Goal: Information Seeking & Learning: Learn about a topic

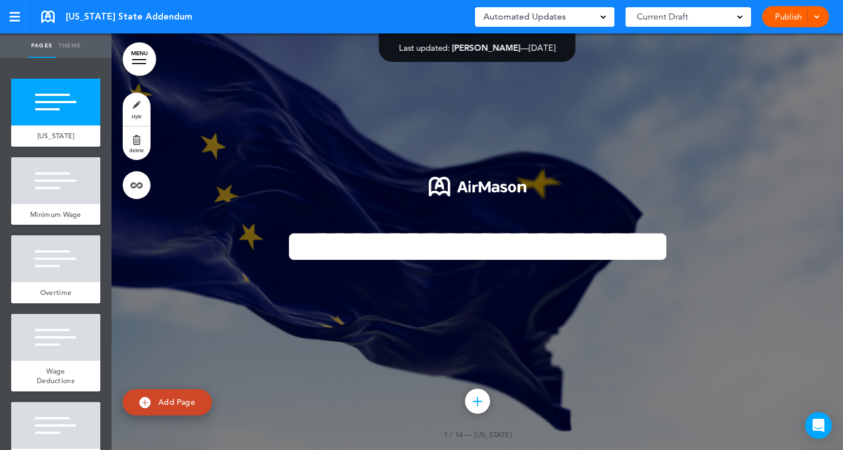
click at [133, 53] on link "MENU" at bounding box center [139, 58] width 33 height 33
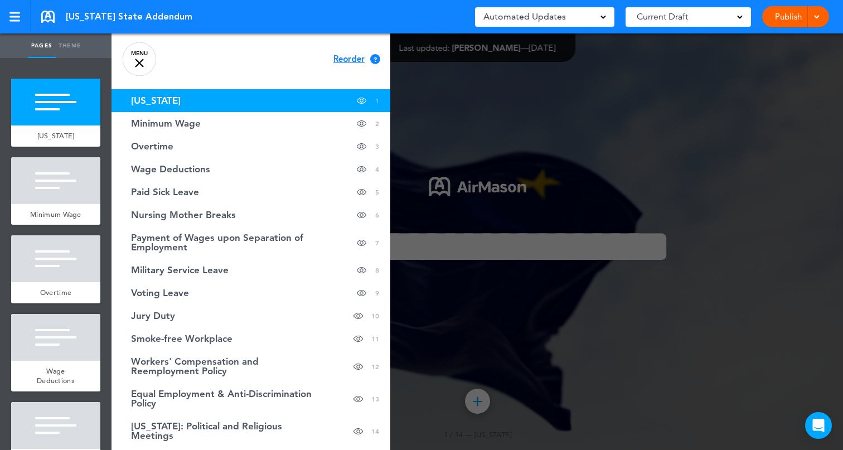
click at [491, 90] on div at bounding box center [533, 225] width 843 height 450
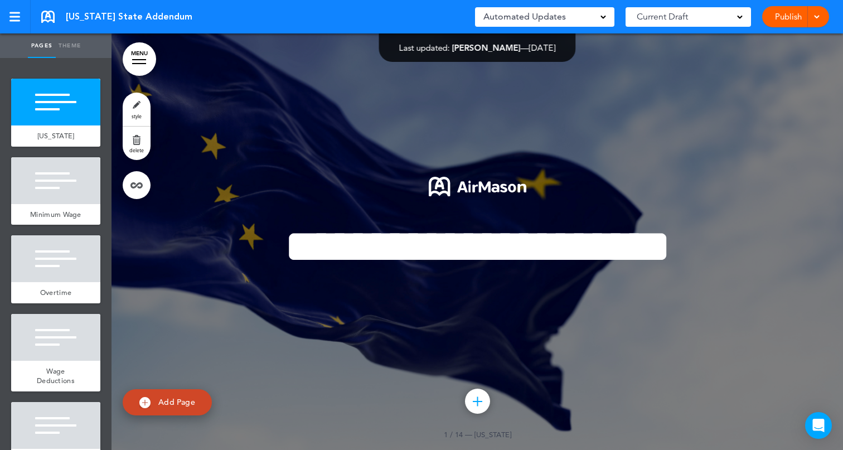
click at [818, 18] on span at bounding box center [816, 15] width 7 height 7
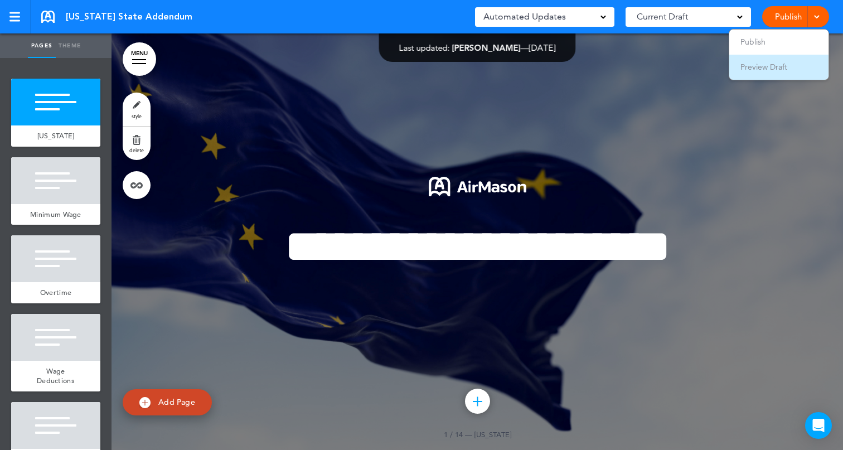
click at [763, 65] on span "Preview Draft" at bounding box center [764, 67] width 47 height 10
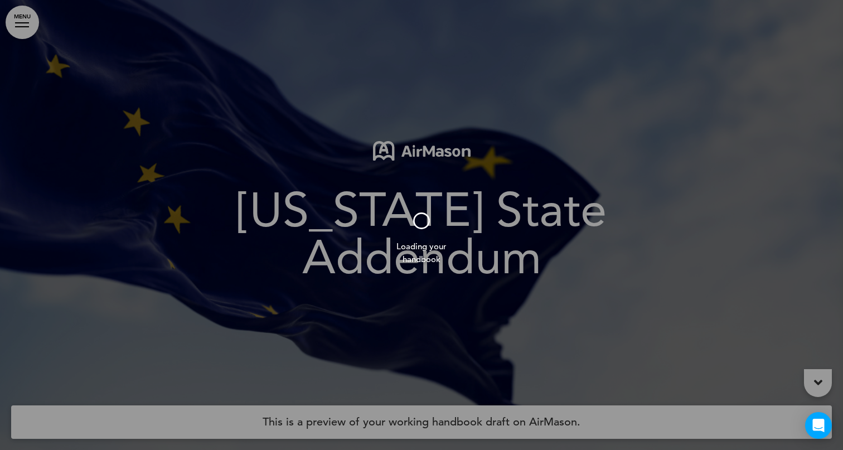
click at [13, 27] on div at bounding box center [421, 225] width 843 height 450
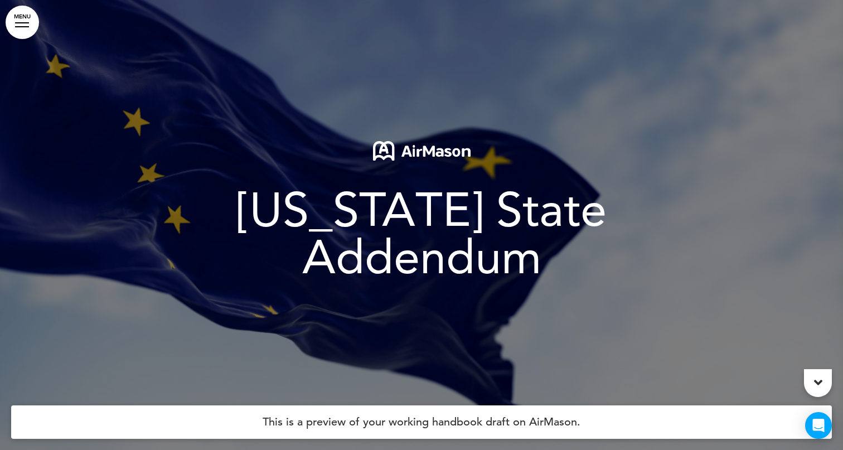
click at [23, 27] on div at bounding box center [22, 26] width 14 height 1
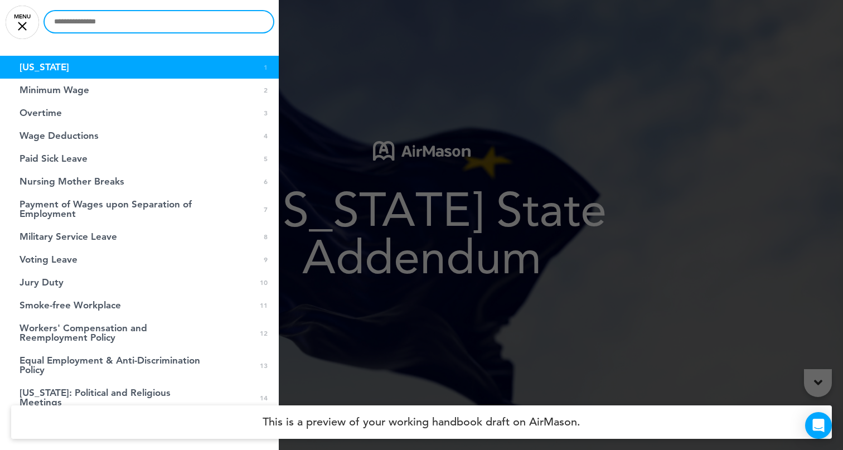
click at [103, 18] on input "text" at bounding box center [159, 21] width 229 height 21
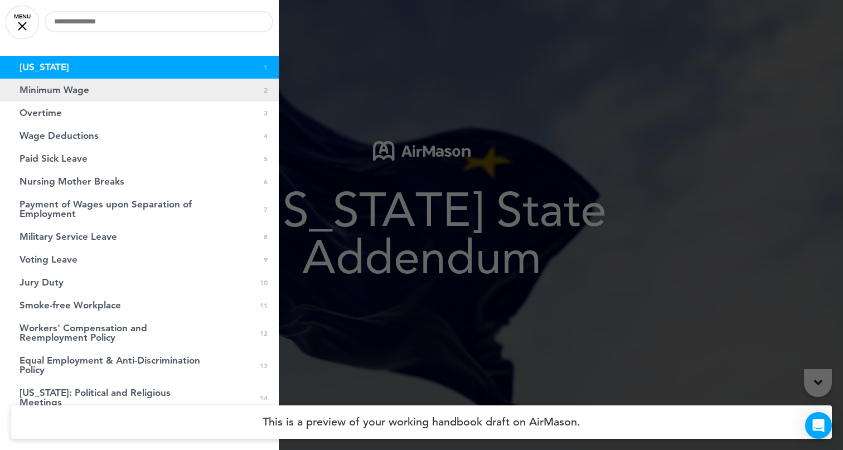
click at [37, 92] on span "Minimum Wage" at bounding box center [55, 89] width 70 height 9
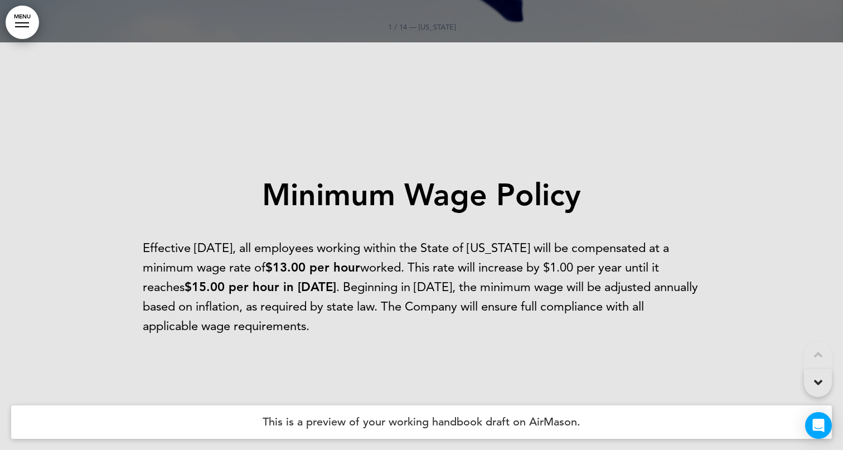
scroll to position [450, 0]
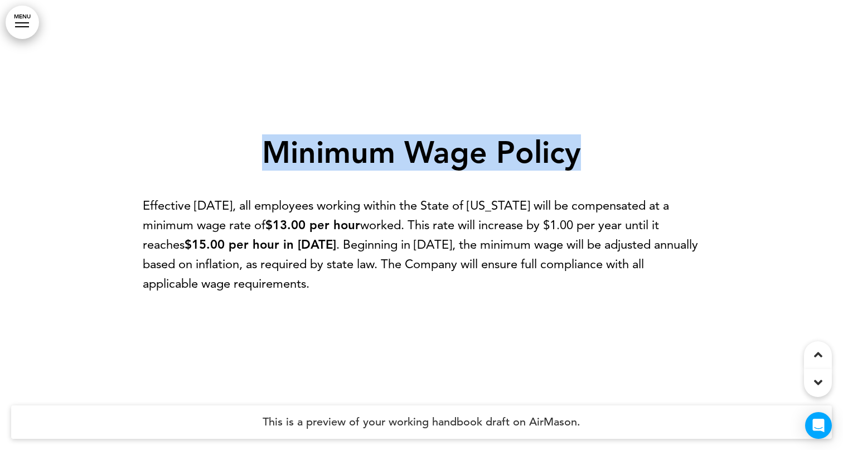
drag, startPoint x: 263, startPoint y: 154, endPoint x: 578, endPoint y: 161, distance: 315.2
click at [578, 161] on strong "Minimum Wage Policy" at bounding box center [421, 152] width 319 height 36
copy strong "Minimum Wage Policy"
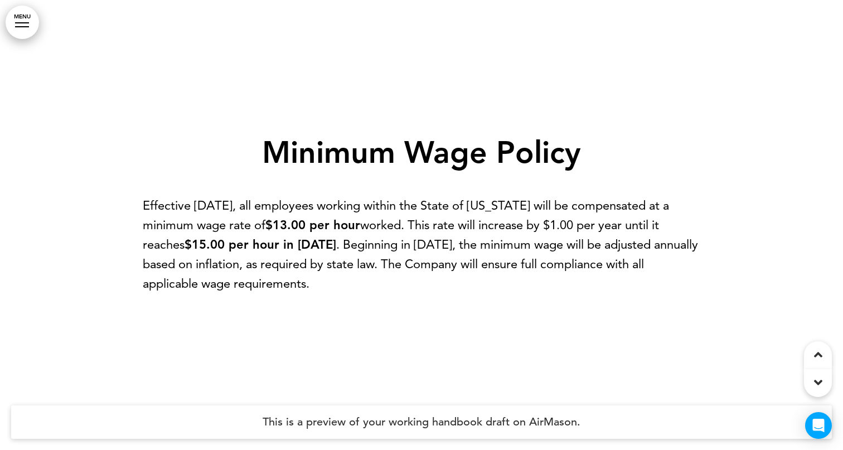
click at [445, 102] on div "Minimum Wage Policy Effective July 1, 2025, all employees working within the St…" at bounding box center [422, 225] width 558 height 260
click at [22, 25] on link "MENU" at bounding box center [22, 22] width 33 height 33
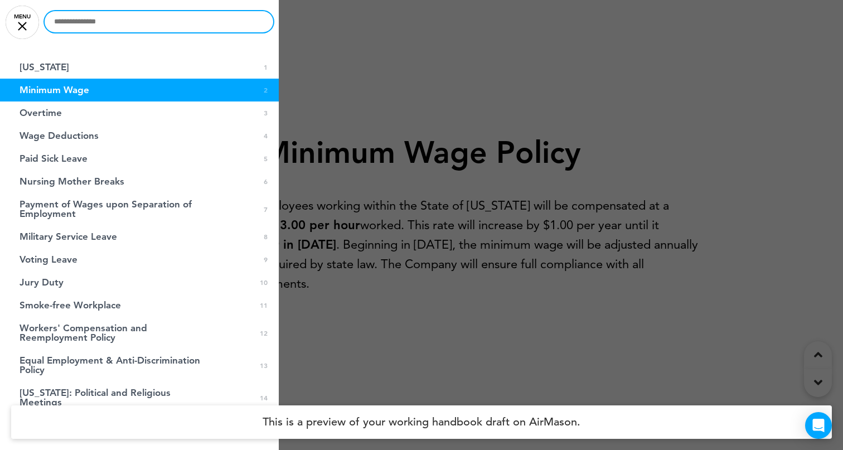
click at [85, 24] on input "text" at bounding box center [159, 21] width 229 height 21
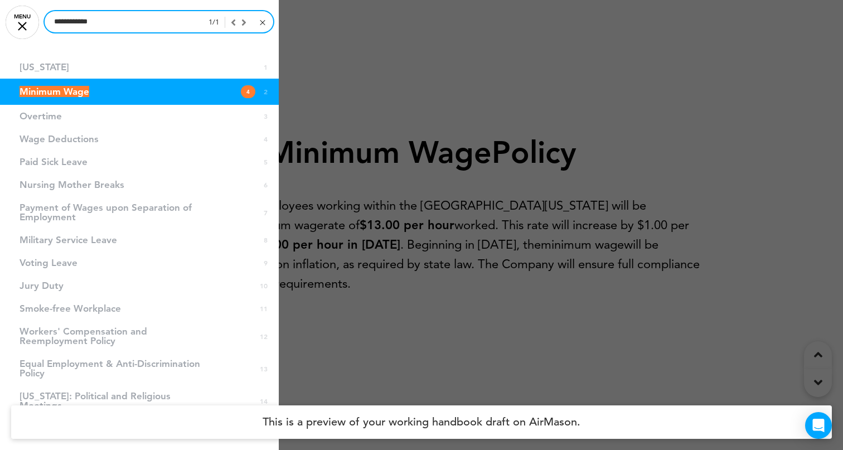
drag, startPoint x: 84, startPoint y: 22, endPoint x: 156, endPoint y: 42, distance: 74.2
click at [156, 42] on div "**********" at bounding box center [139, 225] width 279 height 450
drag, startPoint x: 105, startPoint y: 20, endPoint x: 0, endPoint y: -7, distance: 108.8
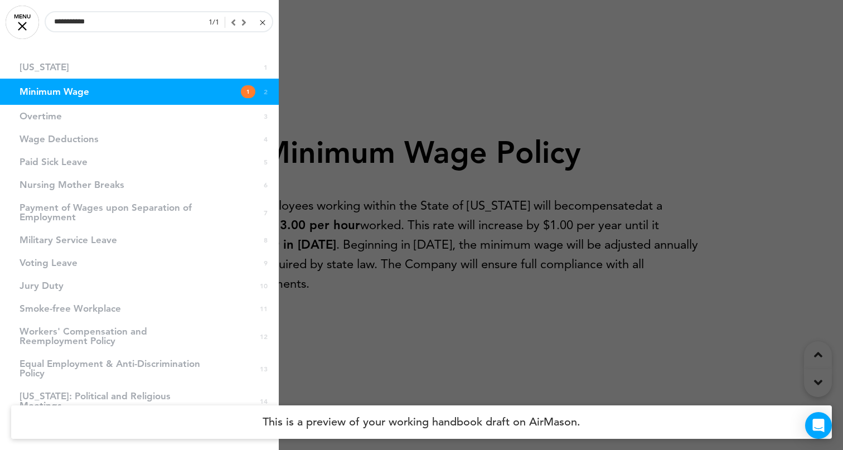
click at [177, 91] on link "Minimum Wage 1 2" at bounding box center [139, 92] width 279 height 26
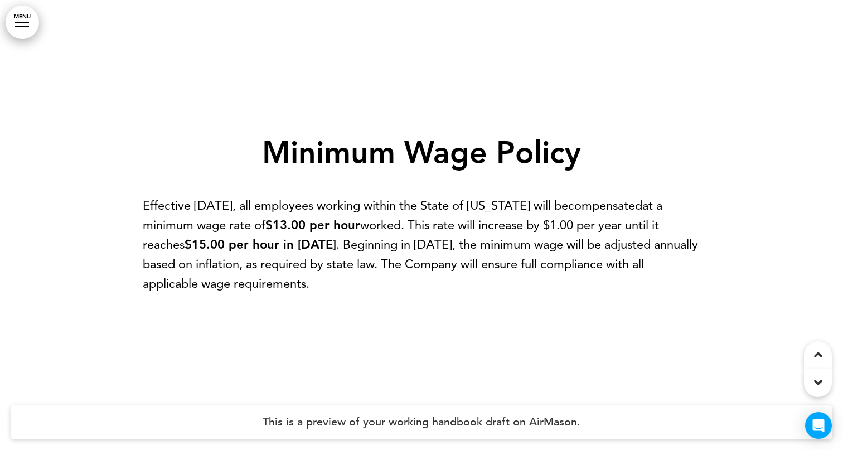
scroll to position [389, 0]
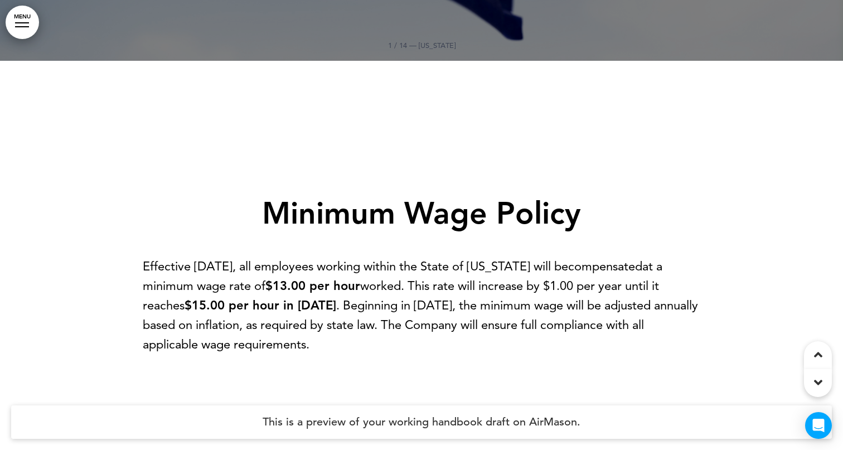
click at [23, 26] on div at bounding box center [22, 26] width 14 height 1
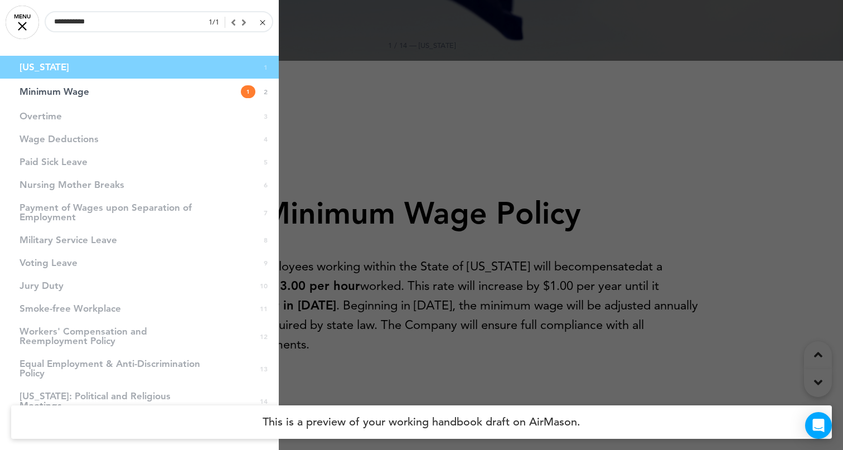
click at [159, 127] on li "Overtime 3" at bounding box center [139, 116] width 279 height 23
click at [100, 142] on li "Wage Deductions 4" at bounding box center [139, 139] width 279 height 23
click at [76, 139] on li "Wage Deductions 4" at bounding box center [139, 139] width 279 height 23
click at [49, 132] on li "Wage Deductions 4" at bounding box center [139, 139] width 279 height 23
click at [52, 110] on li "Overtime 3" at bounding box center [139, 116] width 279 height 23
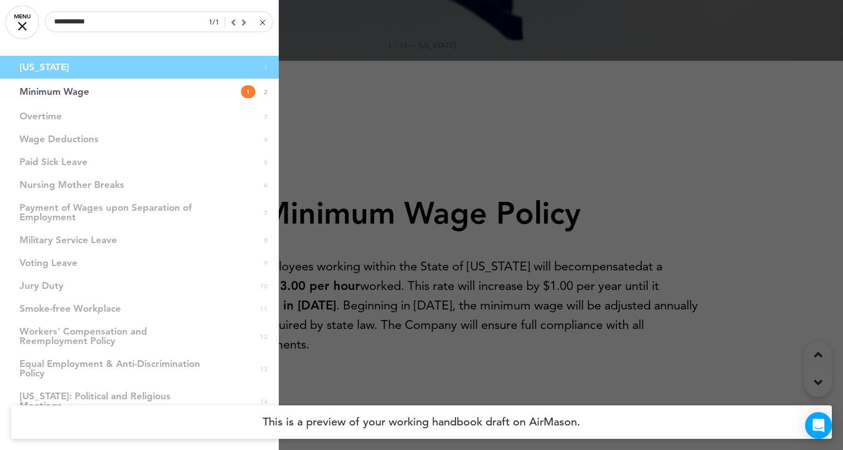
click at [57, 117] on li "Overtime 3" at bounding box center [139, 116] width 279 height 23
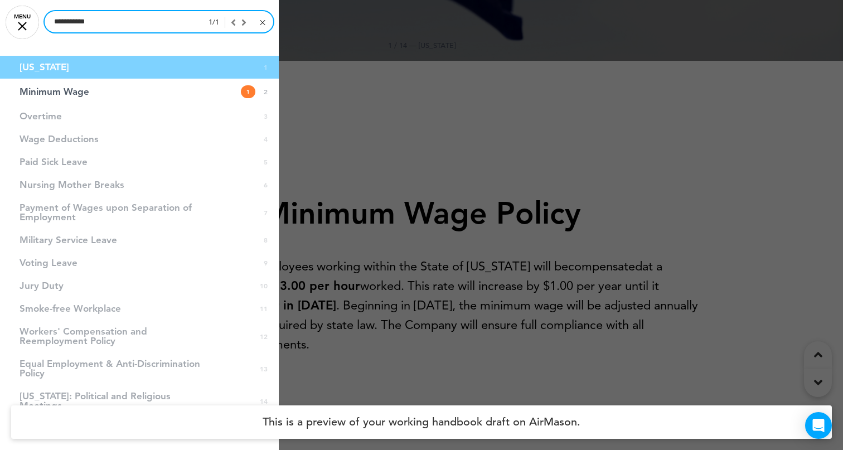
click at [103, 27] on input "**********" at bounding box center [159, 21] width 229 height 21
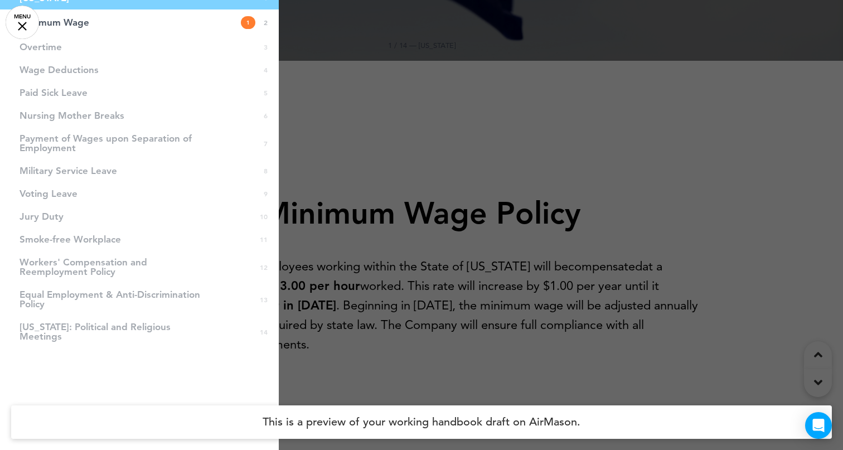
scroll to position [0, 0]
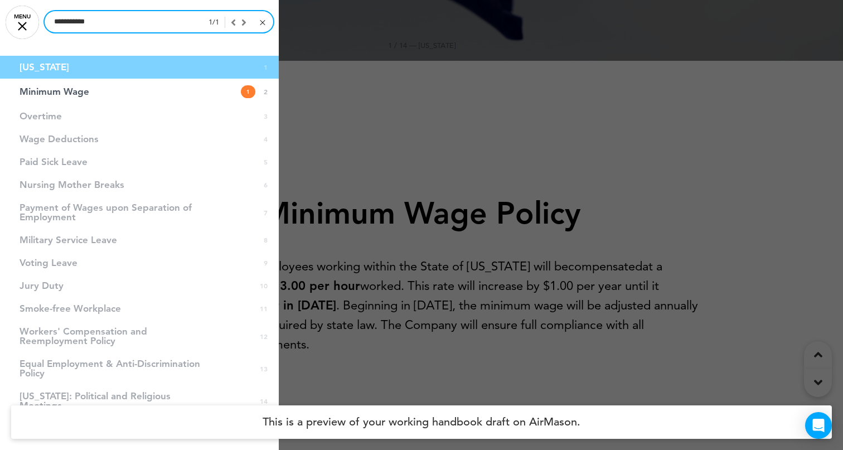
click at [122, 26] on input "**********" at bounding box center [159, 21] width 229 height 21
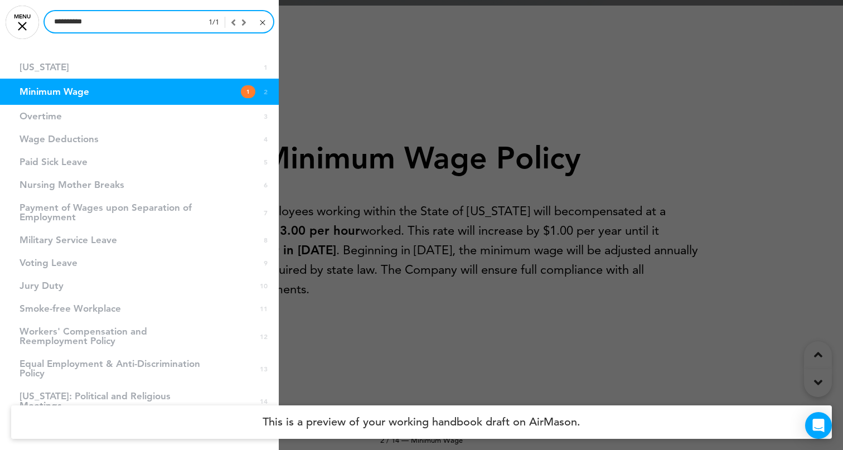
scroll to position [450, 0]
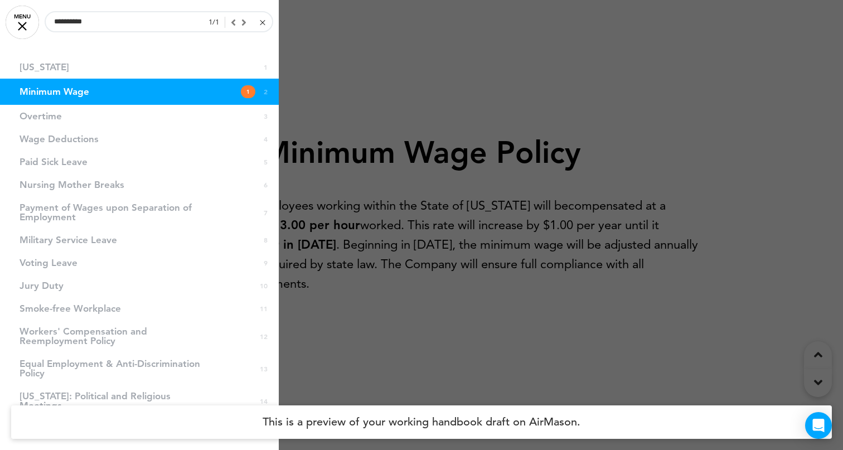
click at [38, 115] on li "Overtime 3" at bounding box center [139, 116] width 279 height 23
click at [44, 151] on li "Paid Sick Leave 5" at bounding box center [139, 162] width 279 height 23
click at [68, 139] on li "Wage Deductions 4" at bounding box center [139, 139] width 279 height 23
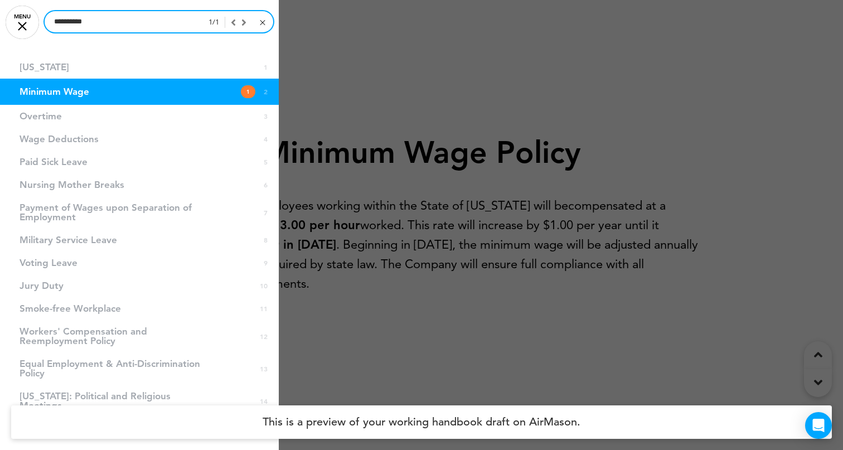
click at [103, 23] on input "**********" at bounding box center [159, 21] width 229 height 21
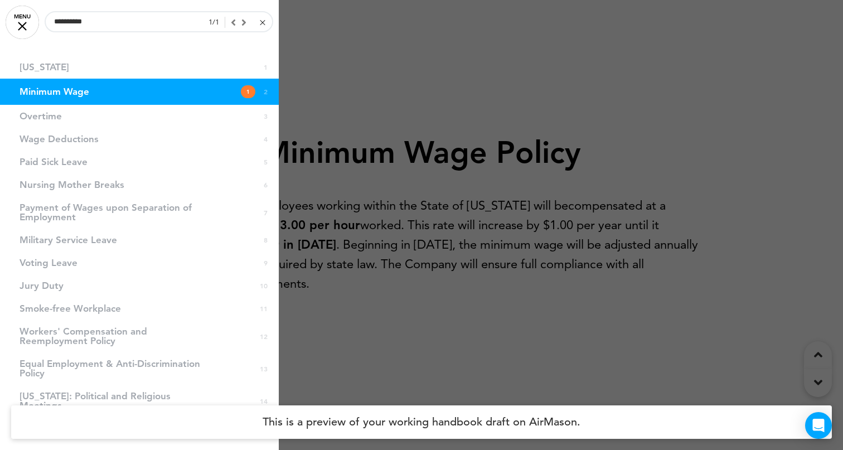
click at [244, 23] on div at bounding box center [235, 22] width 21 height 10
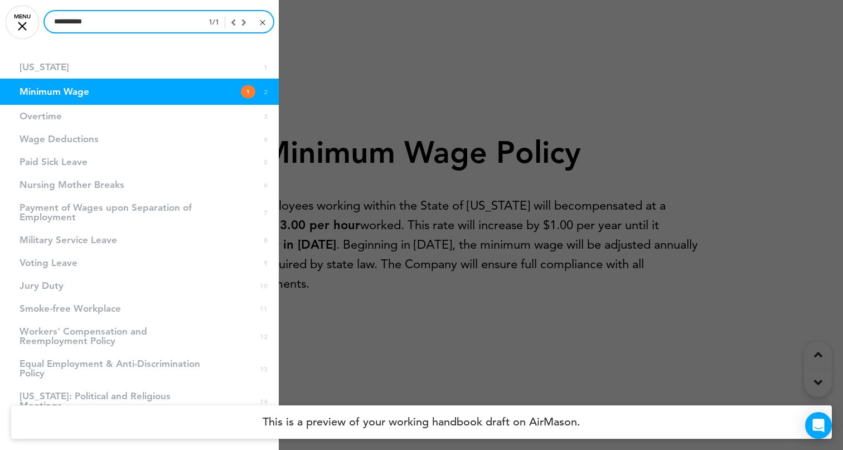
click at [139, 30] on input "**********" at bounding box center [159, 21] width 229 height 21
drag, startPoint x: 114, startPoint y: 21, endPoint x: 0, endPoint y: 6, distance: 115.4
click at [0, 6] on div "**********" at bounding box center [139, 225] width 279 height 450
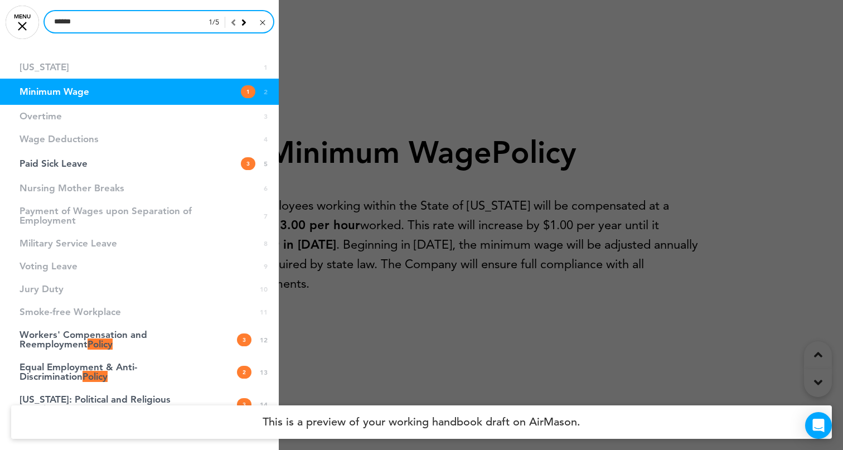
type input "******"
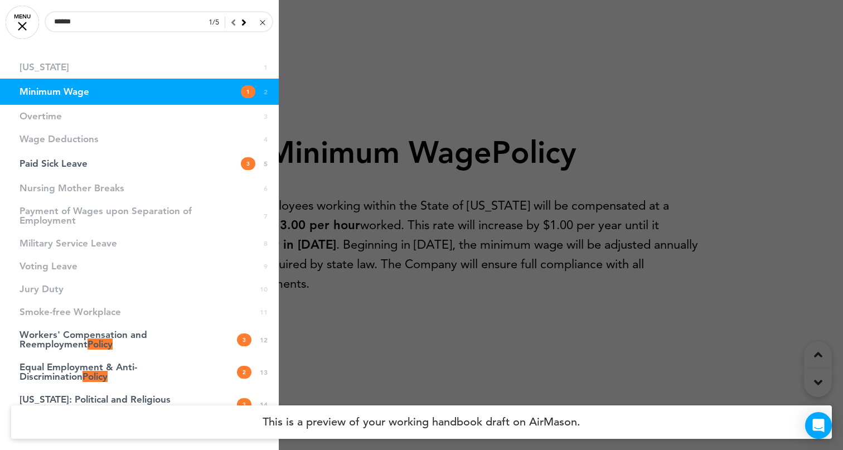
click at [244, 21] on icon at bounding box center [243, 22] width 5 height 10
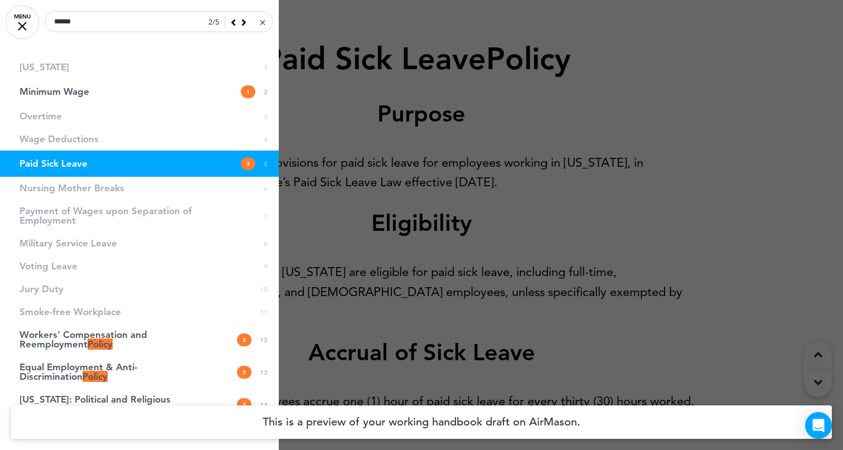
scroll to position [1800, 0]
click at [244, 21] on icon at bounding box center [243, 22] width 5 height 10
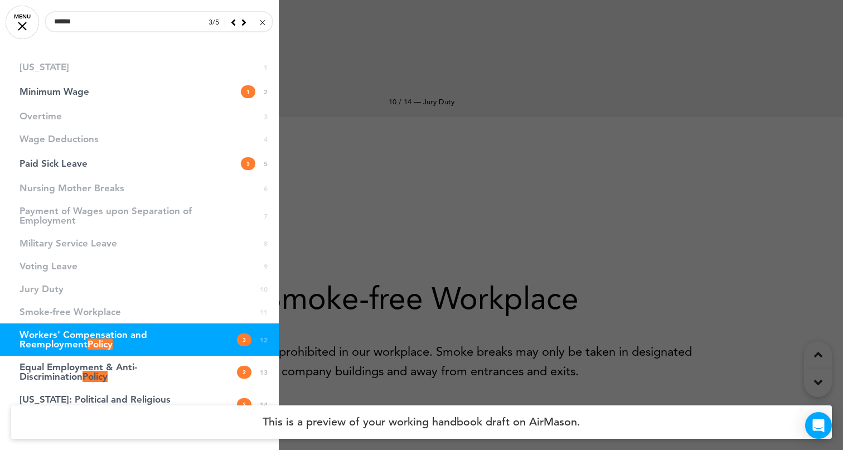
scroll to position [6415, 0]
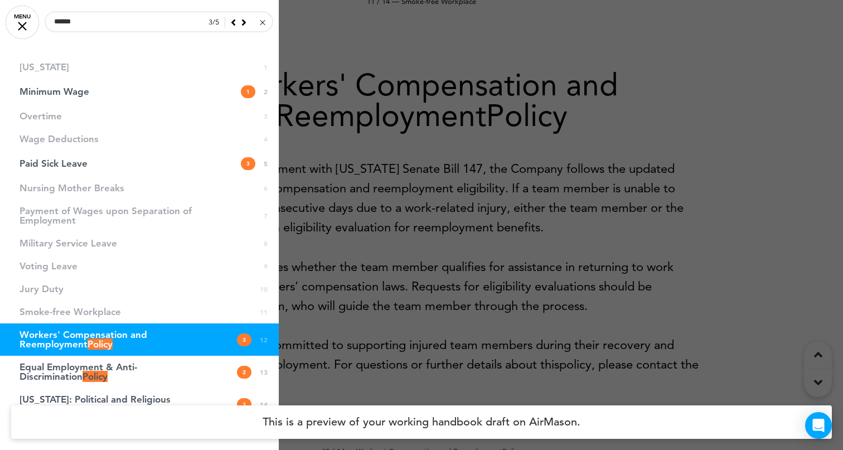
click at [244, 21] on icon at bounding box center [243, 22] width 5 height 10
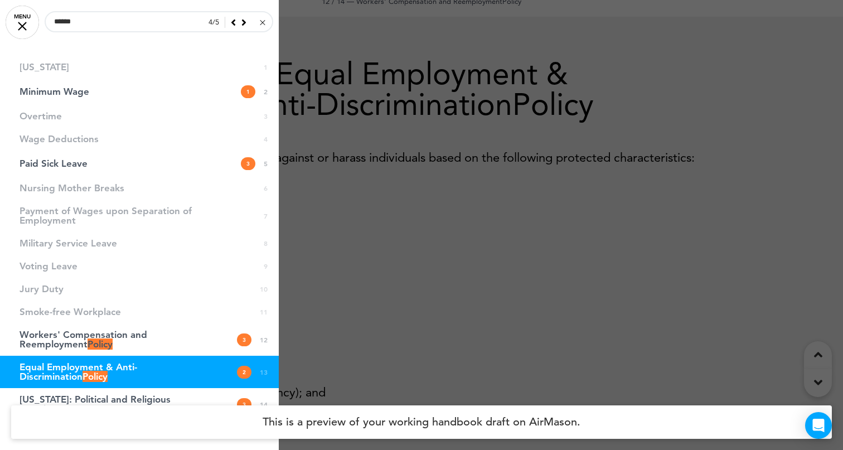
click at [244, 21] on icon at bounding box center [243, 22] width 5 height 10
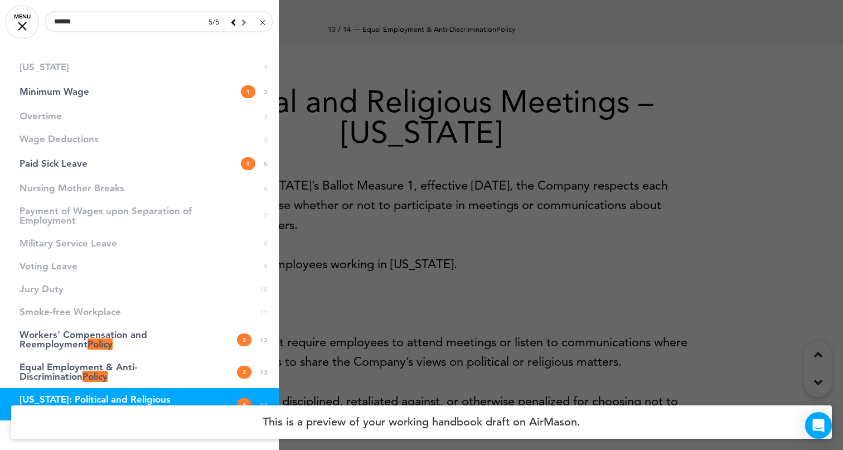
scroll to position [7370, 0]
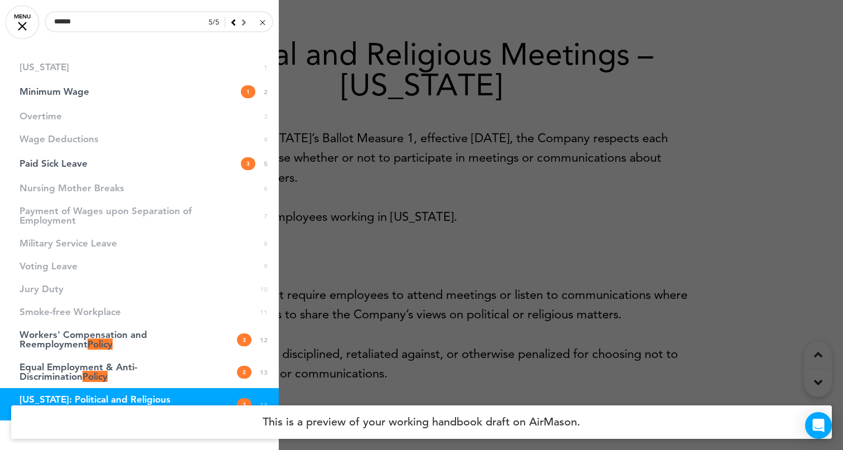
click at [244, 21] on div at bounding box center [235, 22] width 21 height 10
click at [233, 23] on icon at bounding box center [233, 22] width 5 height 10
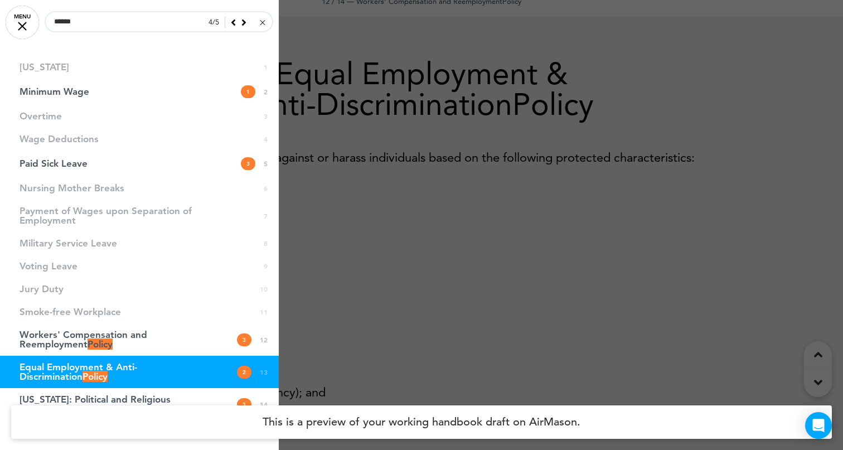
click at [233, 23] on icon at bounding box center [233, 22] width 5 height 10
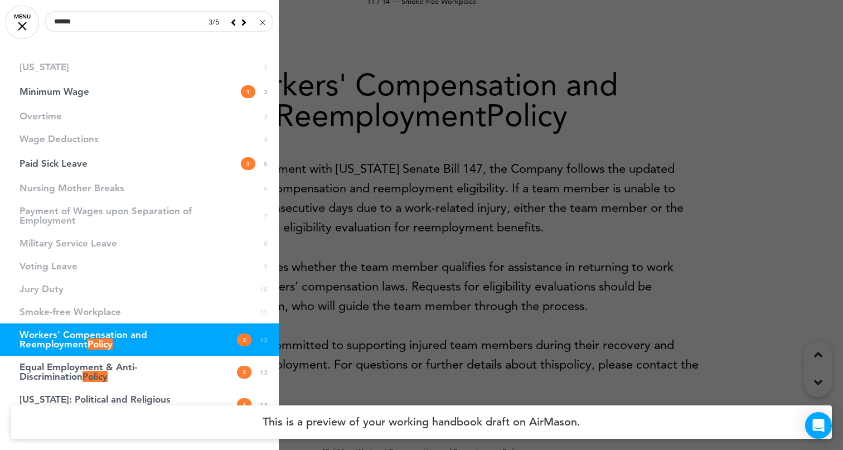
click at [233, 23] on icon at bounding box center [233, 22] width 5 height 10
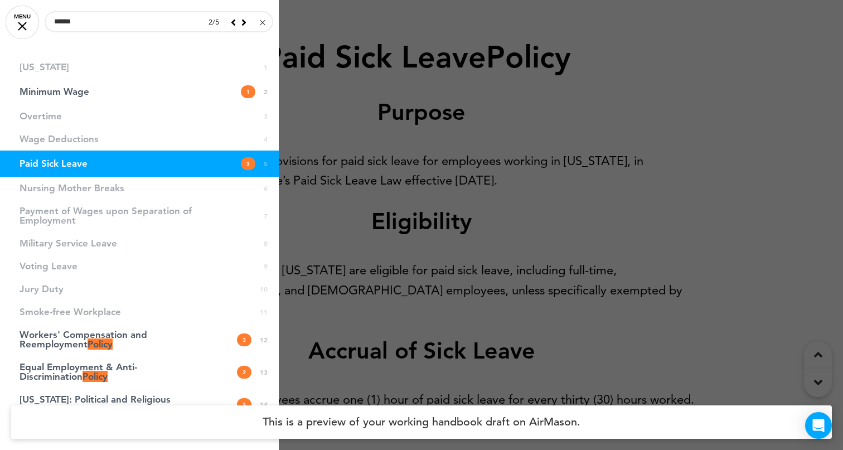
click at [233, 23] on icon at bounding box center [233, 22] width 5 height 10
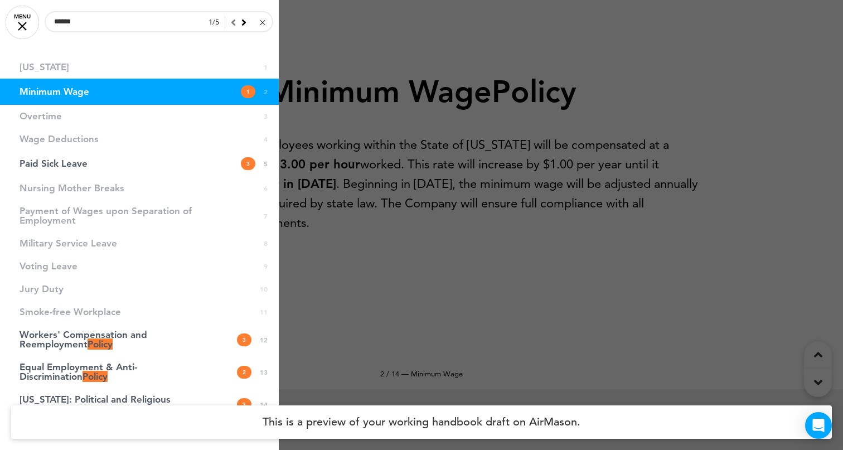
scroll to position [450, 0]
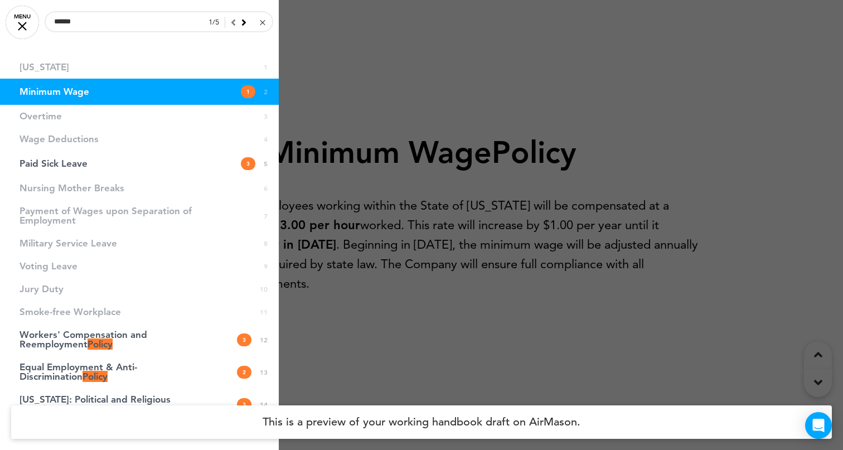
click at [233, 23] on div at bounding box center [235, 22] width 21 height 10
click at [244, 23] on icon at bounding box center [243, 22] width 5 height 10
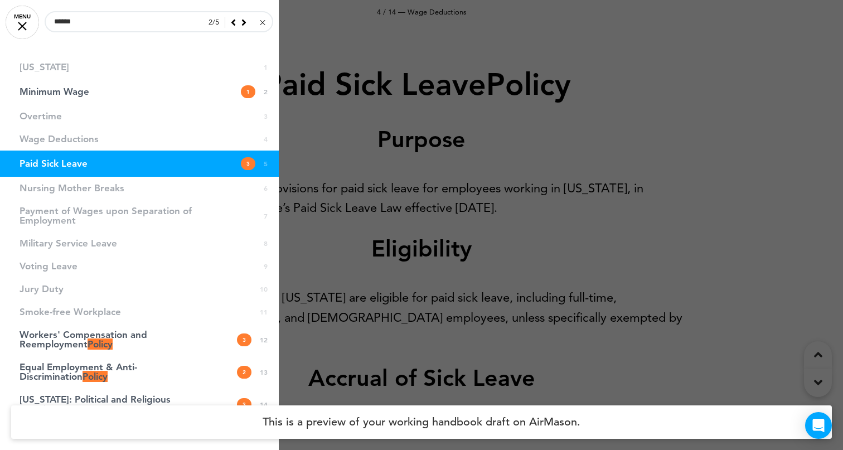
scroll to position [1800, 0]
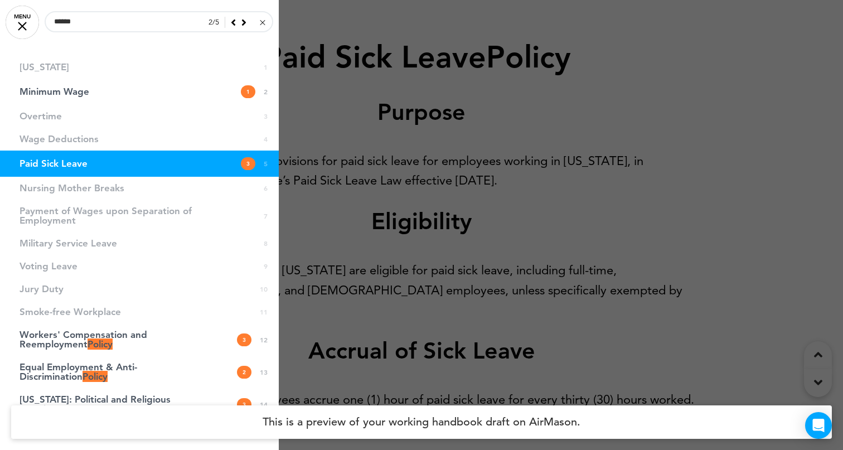
click at [244, 23] on icon at bounding box center [243, 22] width 5 height 10
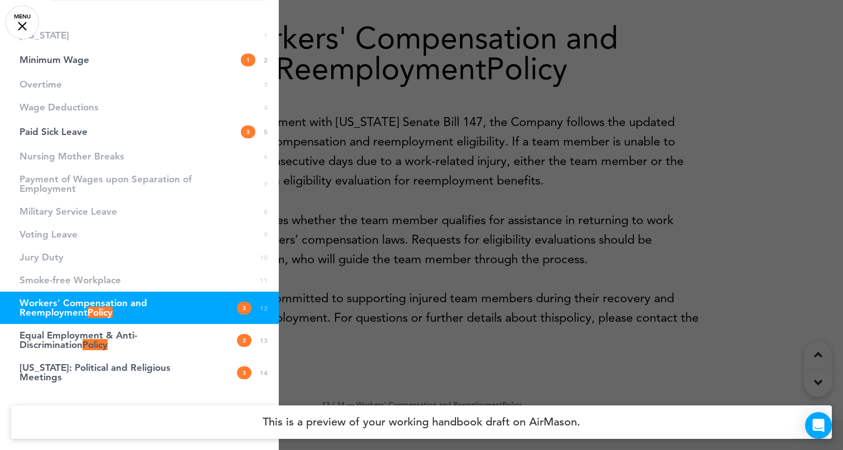
scroll to position [0, 0]
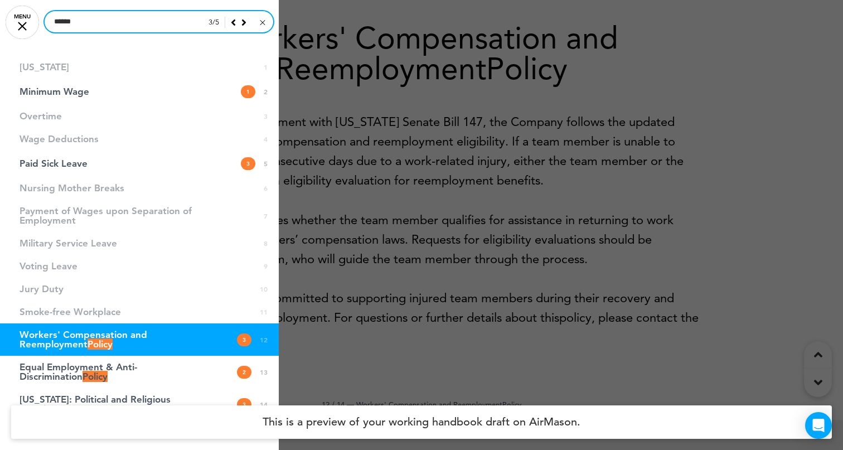
click at [124, 25] on input "******" at bounding box center [159, 21] width 229 height 21
click at [183, 23] on input "******" at bounding box center [159, 21] width 229 height 21
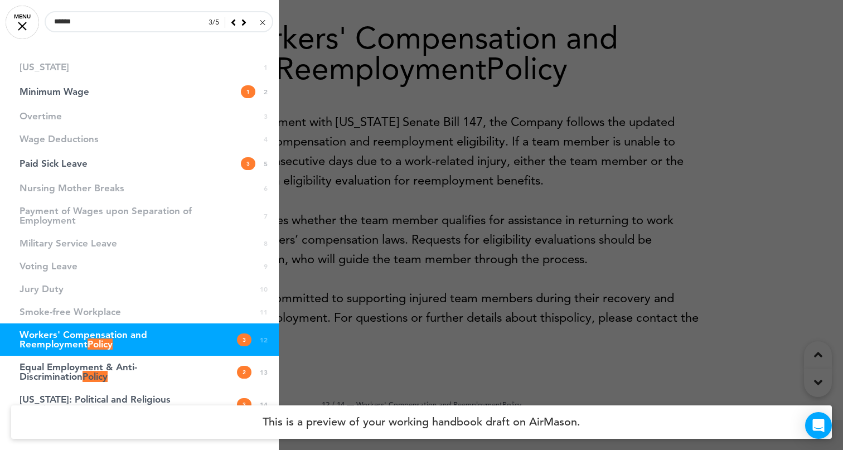
click at [235, 23] on icon at bounding box center [233, 22] width 5 height 10
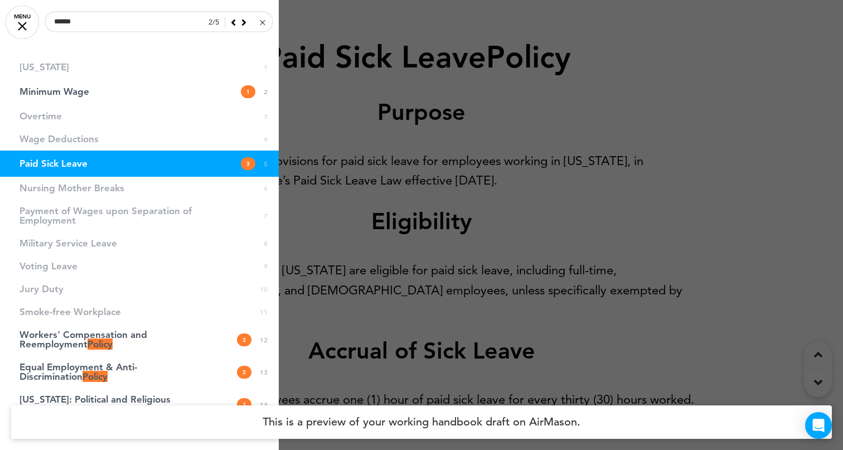
click at [231, 23] on icon at bounding box center [233, 22] width 5 height 10
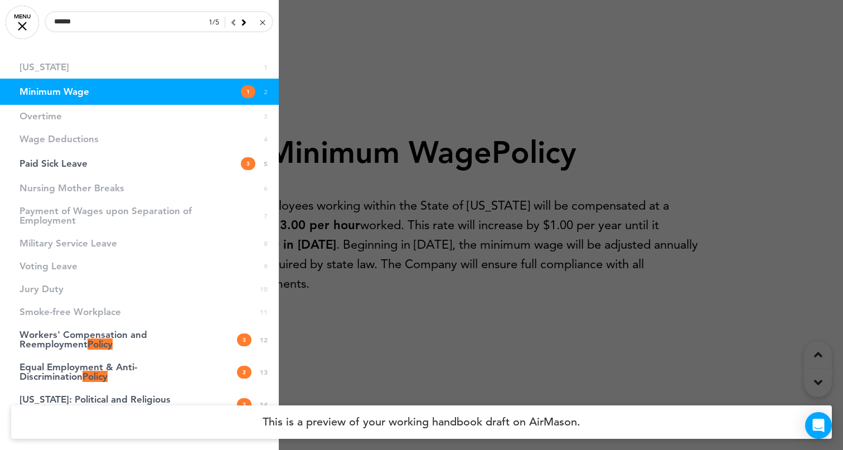
click at [245, 23] on icon at bounding box center [243, 22] width 5 height 10
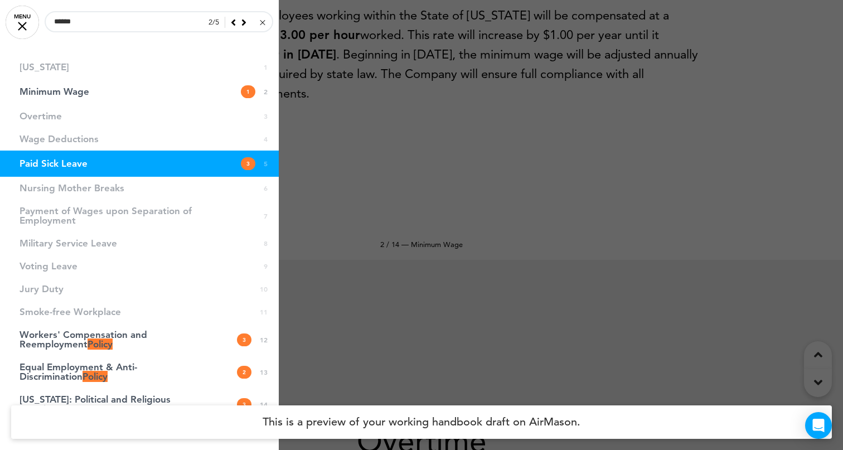
scroll to position [1800, 0]
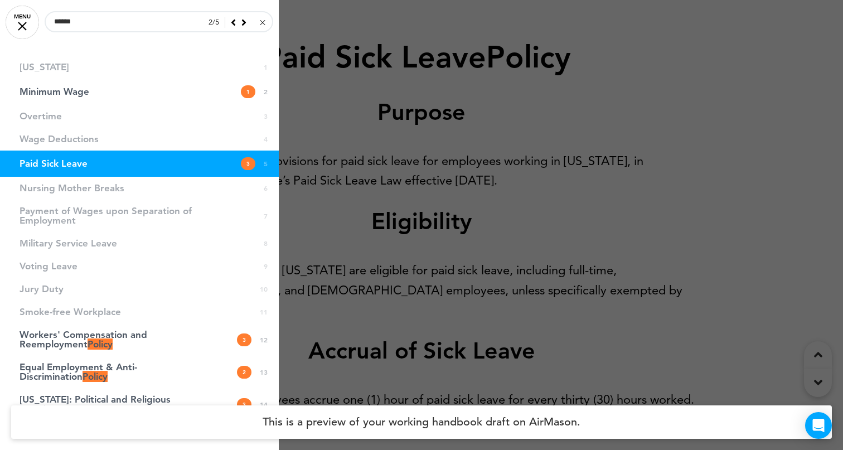
click at [156, 122] on li "Overtime 3" at bounding box center [139, 116] width 279 height 23
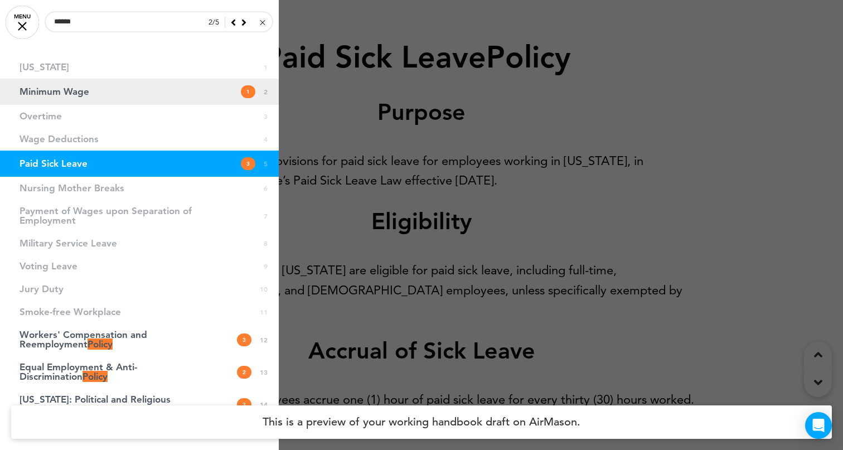
click at [91, 90] on link "Minimum Wage 1 2" at bounding box center [139, 92] width 279 height 26
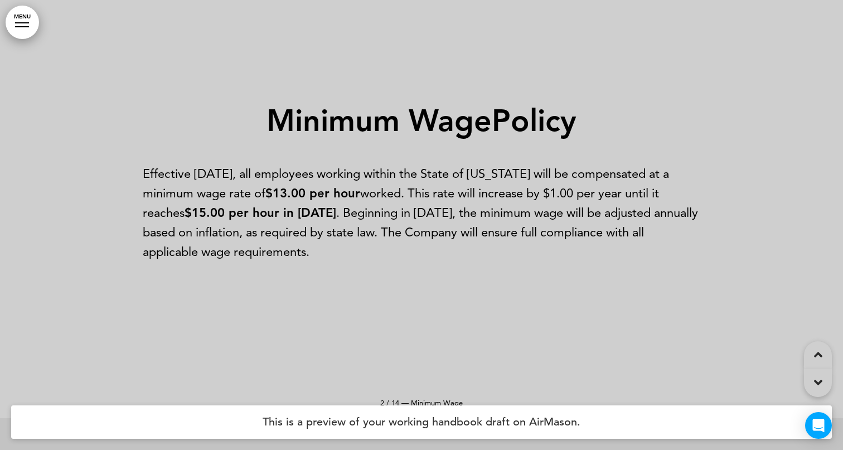
scroll to position [450, 0]
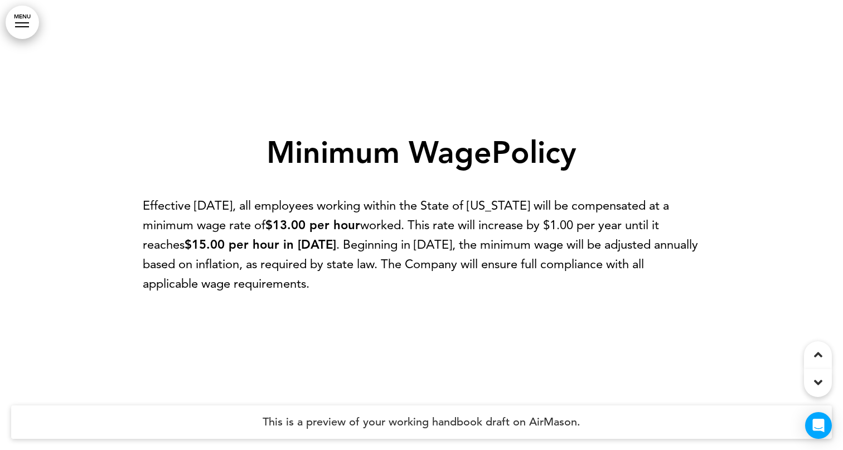
click at [26, 28] on link "MENU" at bounding box center [22, 22] width 33 height 33
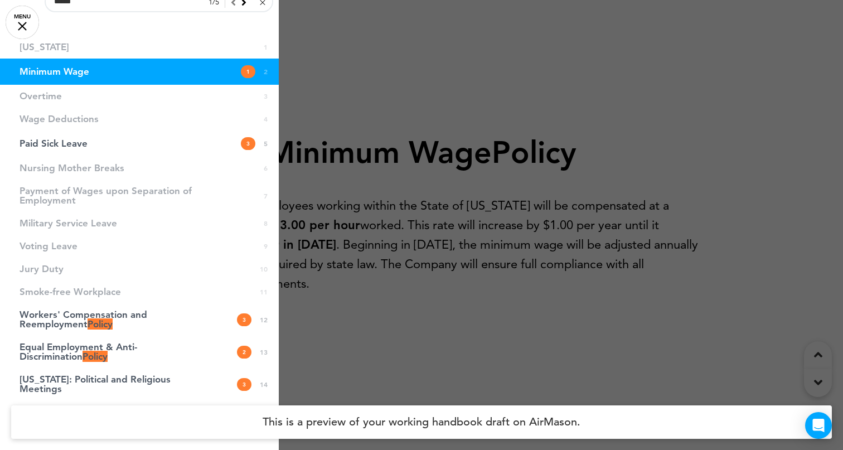
scroll to position [0, 0]
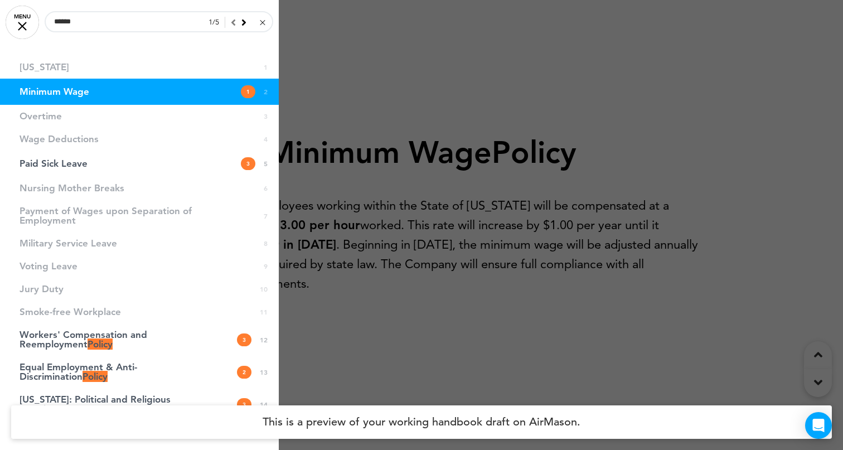
click at [261, 21] on div at bounding box center [262, 22] width 5 height 5
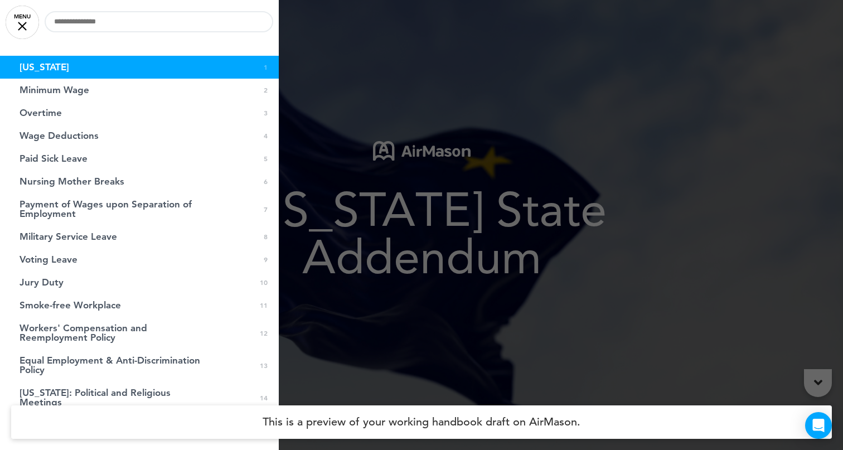
click at [76, 37] on div "0 / 0 Alaska 1 Minimum Wage 2 Overtime" at bounding box center [139, 225] width 279 height 450
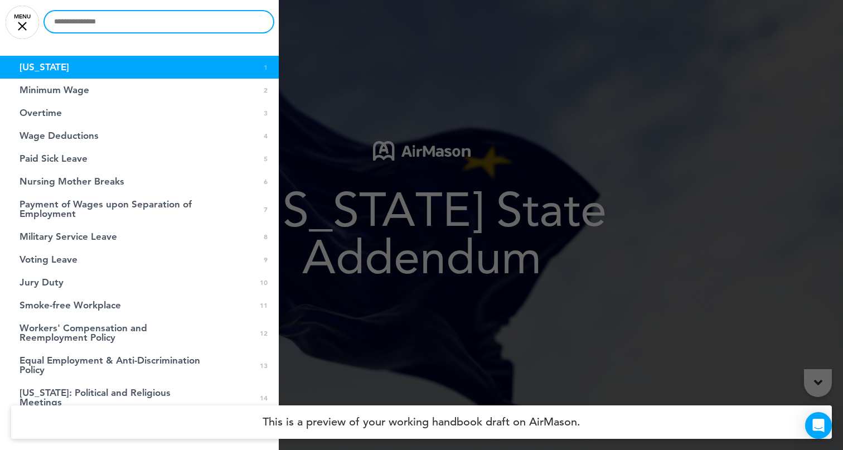
click at [86, 30] on input "text" at bounding box center [159, 21] width 229 height 21
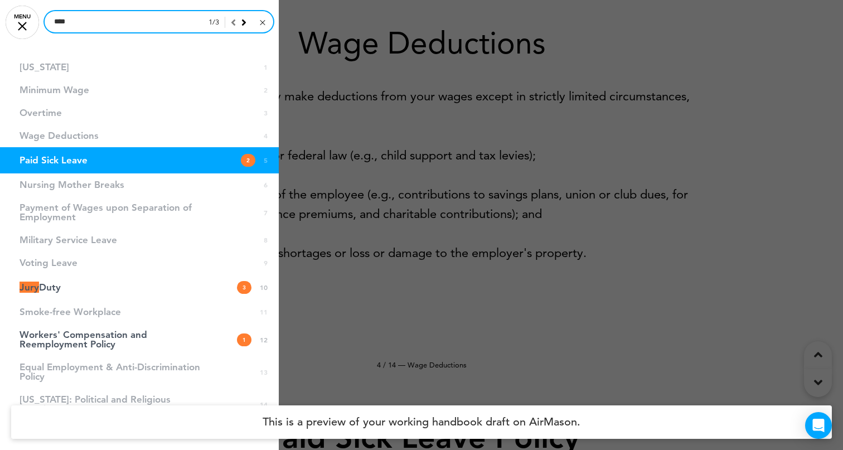
scroll to position [1366, 0]
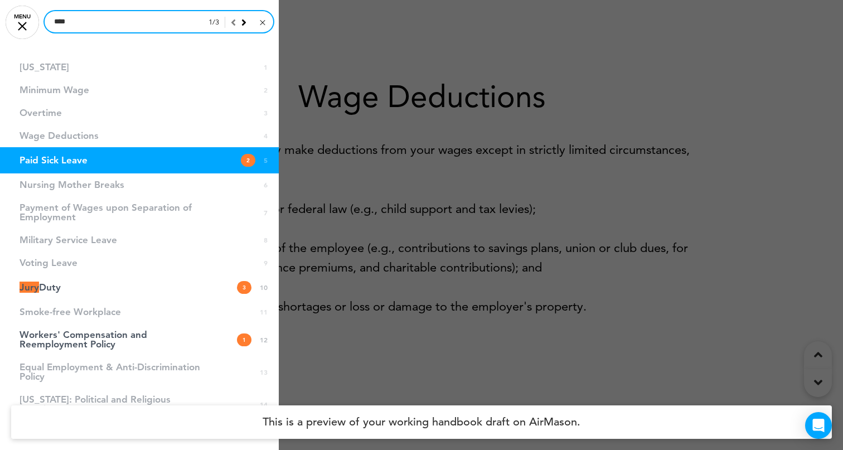
type input "****"
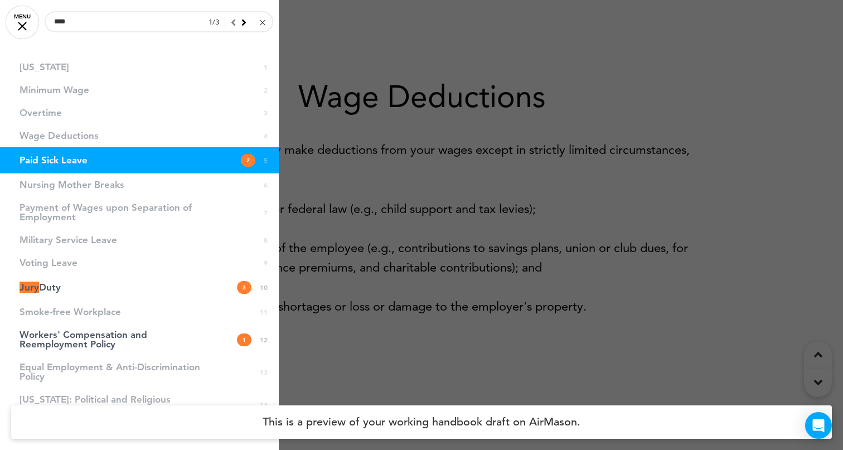
click at [264, 20] on div at bounding box center [262, 22] width 5 height 5
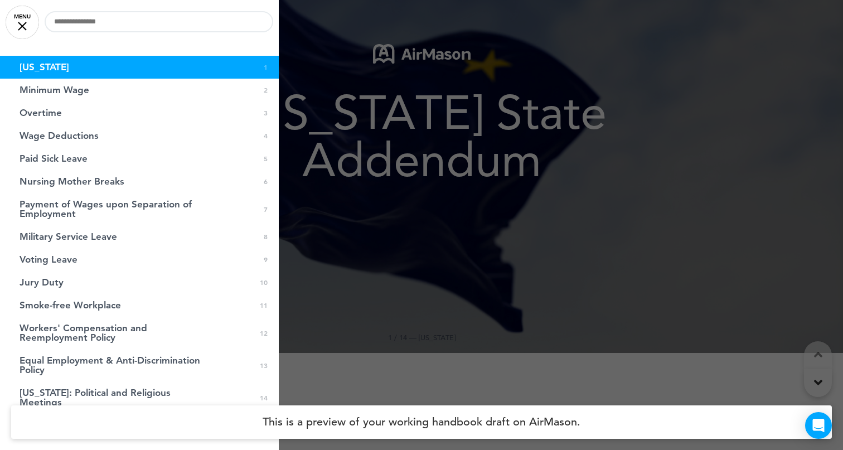
scroll to position [0, 0]
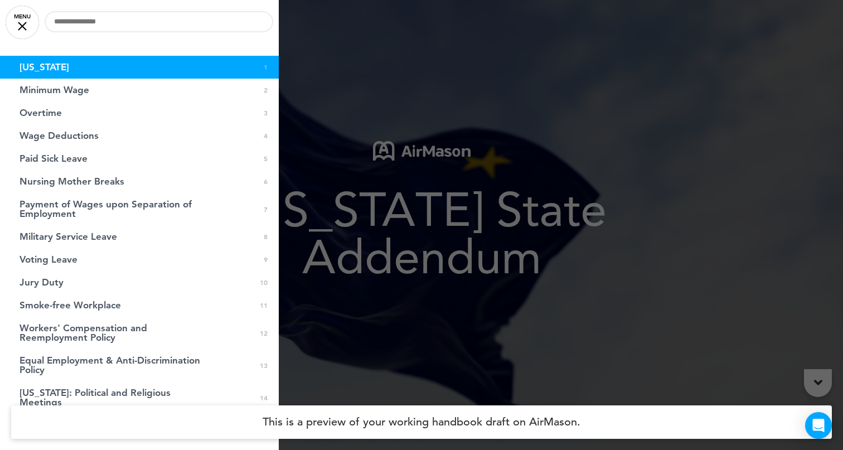
click at [24, 26] on link "MENU" at bounding box center [22, 22] width 33 height 33
